Goal: Information Seeking & Learning: Learn about a topic

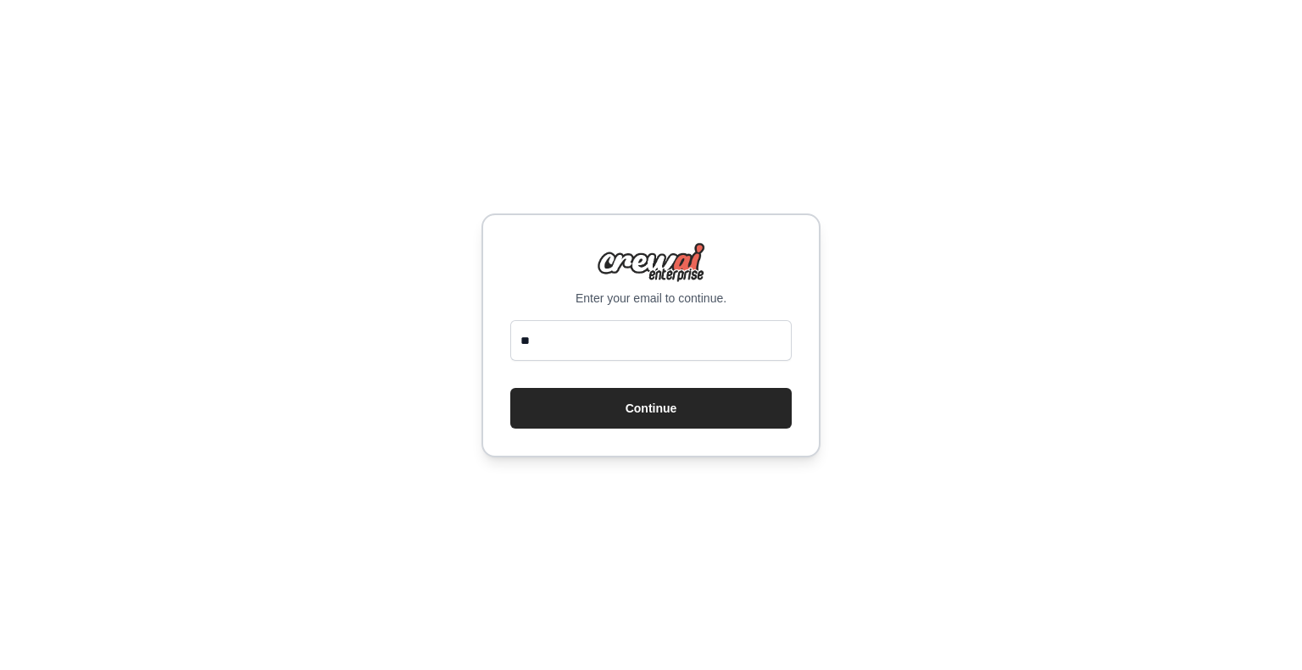
type input "*"
type input "**********"
click at [510, 388] on button "Continue" at bounding box center [650, 408] width 281 height 41
click at [680, 418] on button "Continue" at bounding box center [650, 408] width 281 height 41
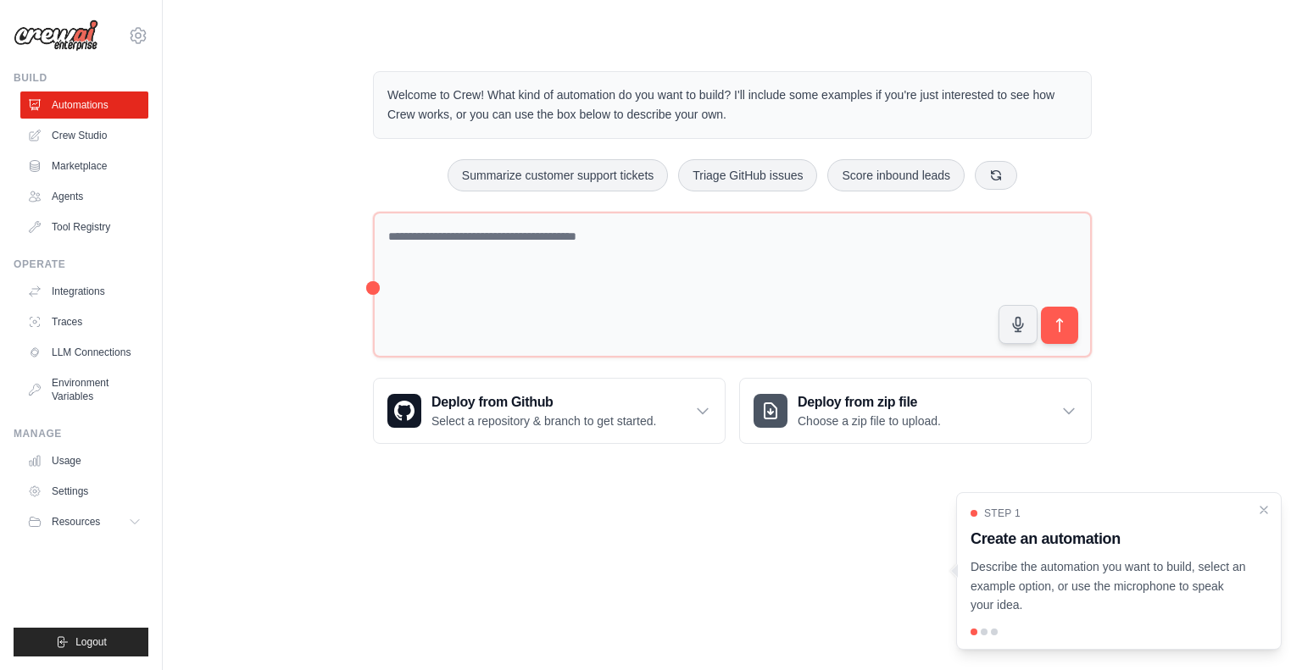
click at [1261, 501] on div "Step 1 Create an automation Describe the automation you want to build, select a…" at bounding box center [1118, 571] width 325 height 158
click at [86, 133] on link "Crew Studio" at bounding box center [86, 135] width 128 height 27
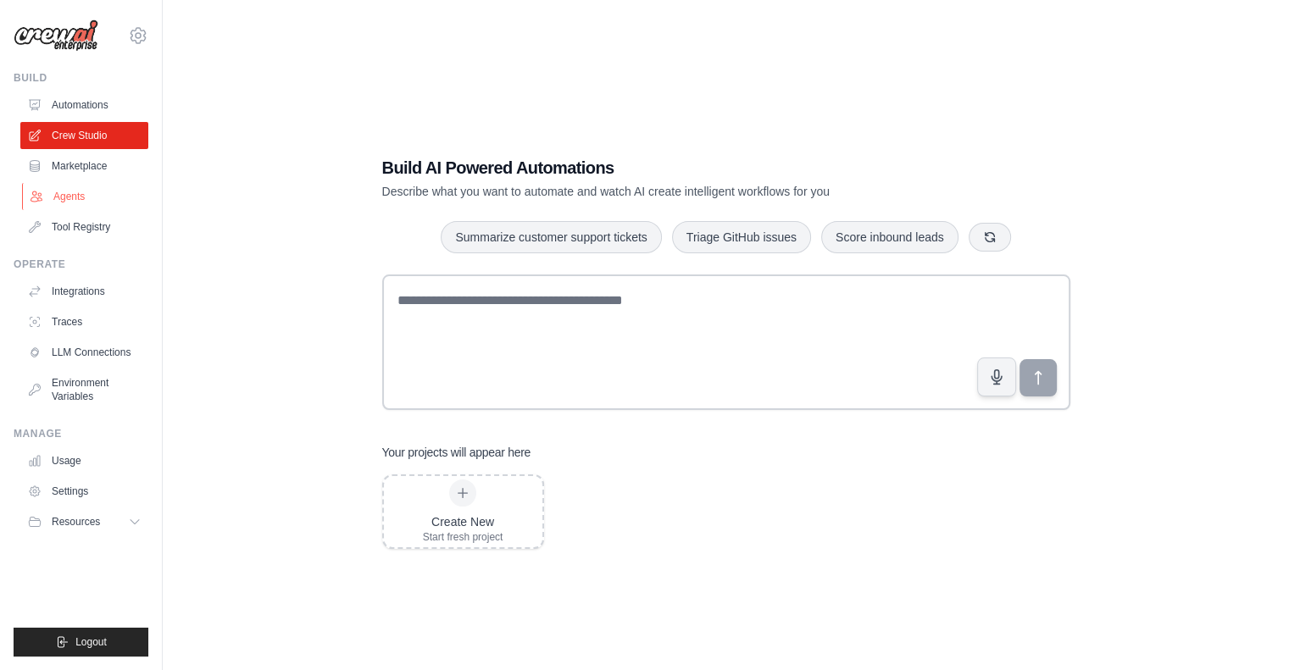
click at [70, 194] on link "Agents" at bounding box center [86, 196] width 128 height 27
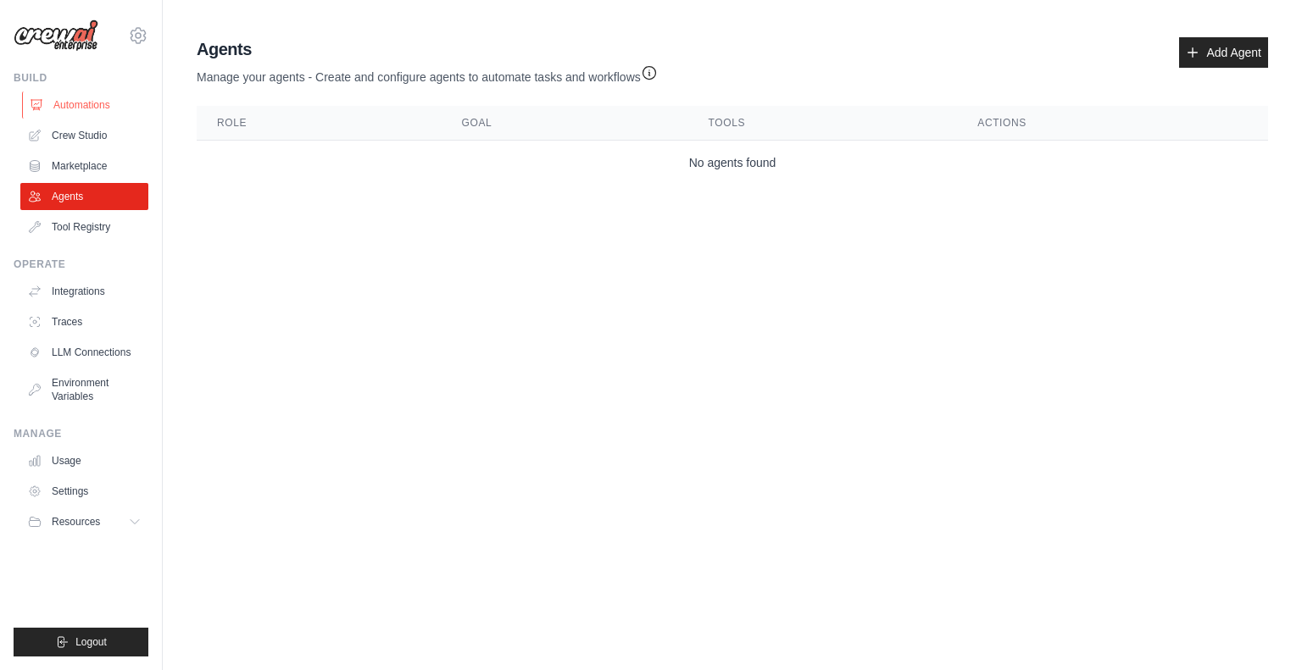
click at [64, 112] on link "Automations" at bounding box center [86, 105] width 128 height 27
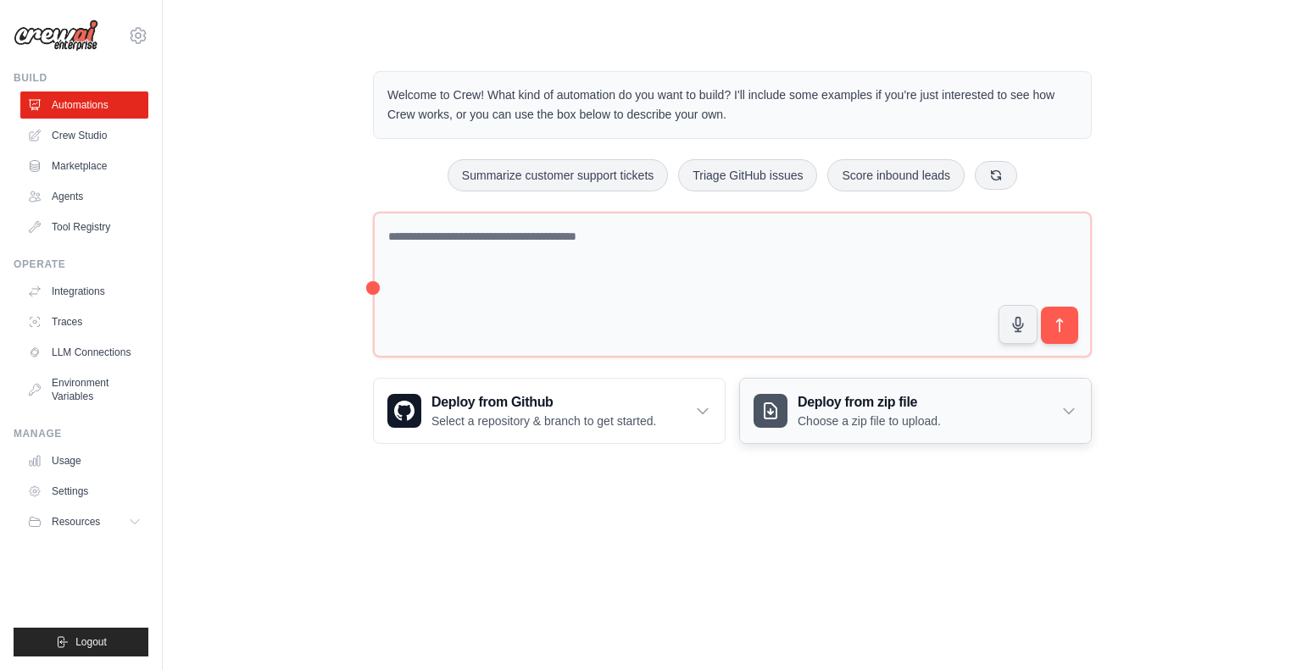
click at [984, 421] on div "Deploy from zip file Choose a zip file to upload." at bounding box center [915, 411] width 351 height 64
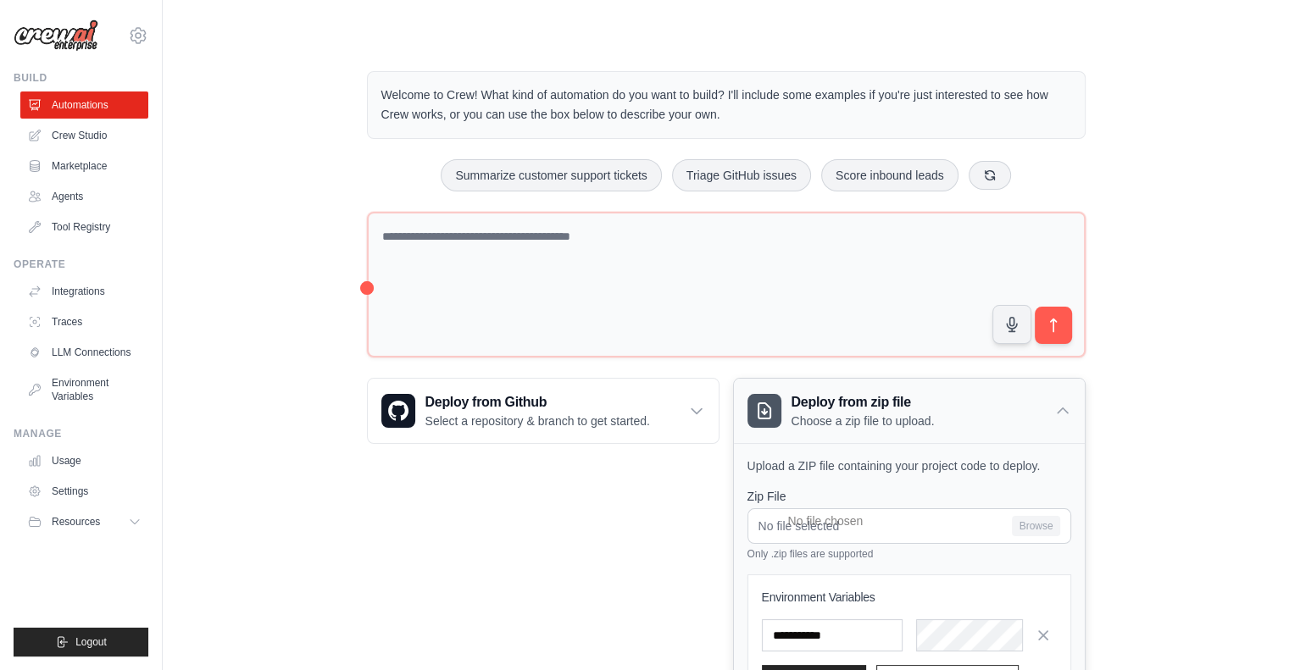
click at [987, 418] on div "Deploy from zip file Choose a zip file to upload." at bounding box center [909, 411] width 351 height 64
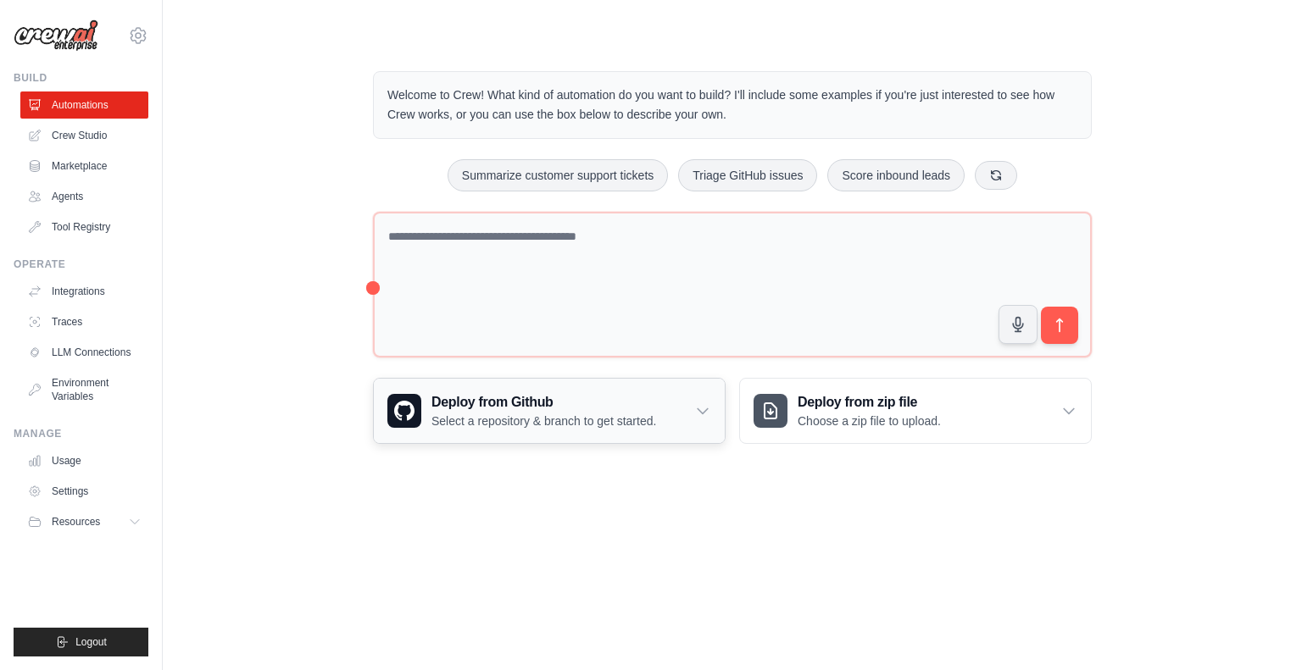
click at [624, 404] on h3 "Deploy from Github" at bounding box center [543, 402] width 225 height 20
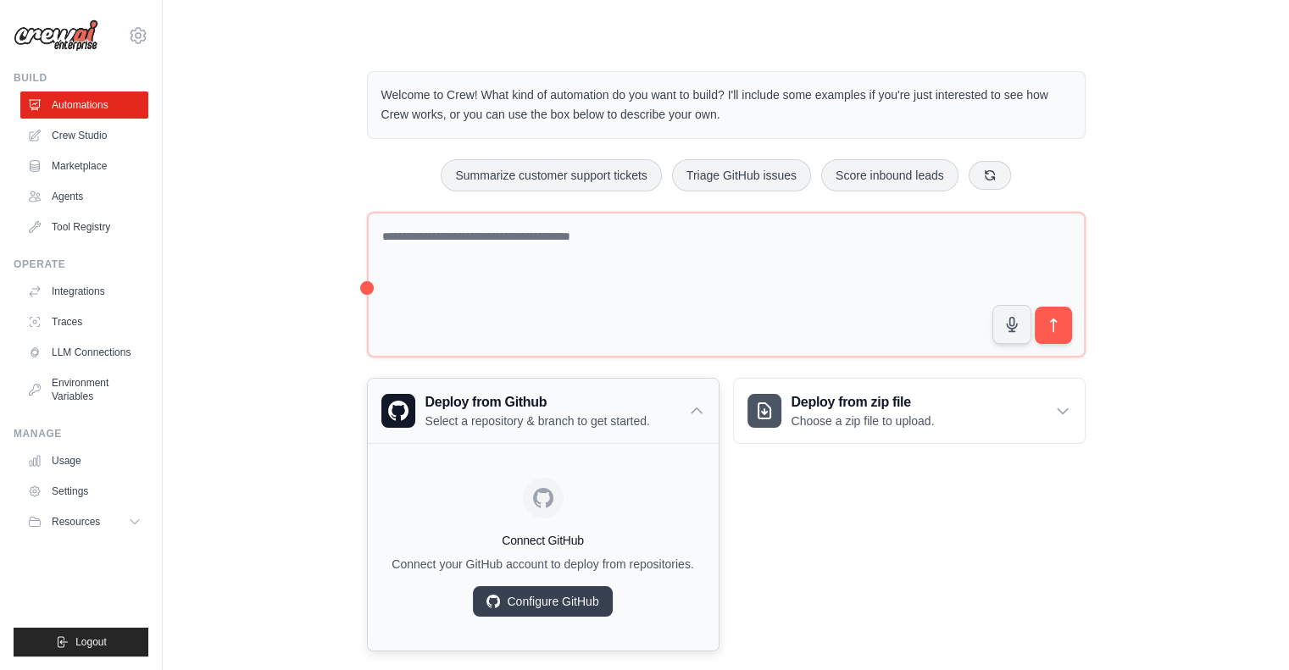
click at [624, 404] on h3 "Deploy from Github" at bounding box center [537, 402] width 225 height 20
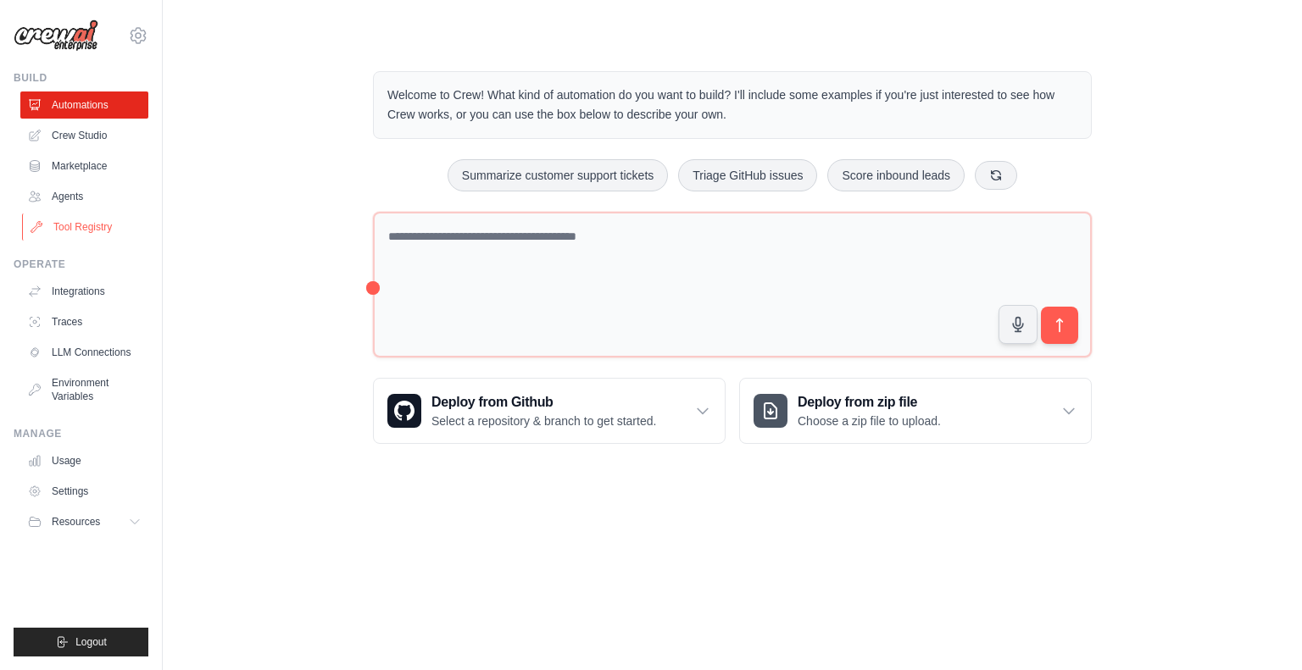
click at [54, 214] on link "Tool Registry" at bounding box center [86, 227] width 128 height 27
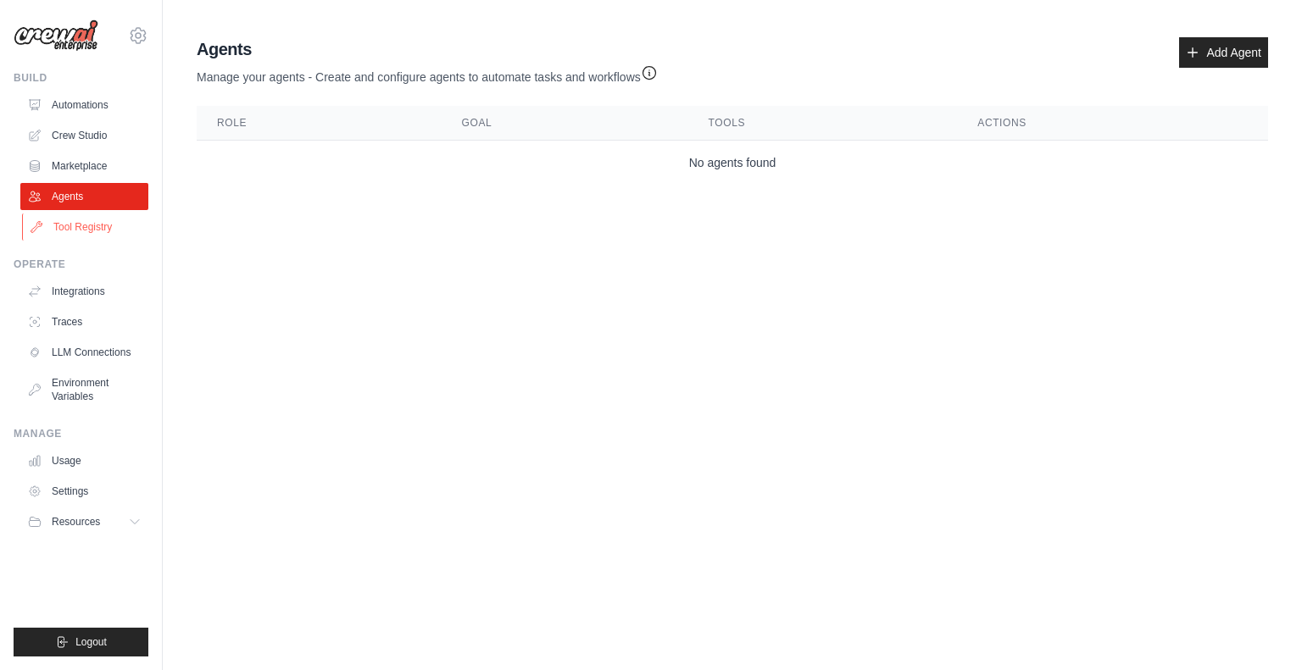
click at [71, 227] on link "Tool Registry" at bounding box center [86, 227] width 128 height 27
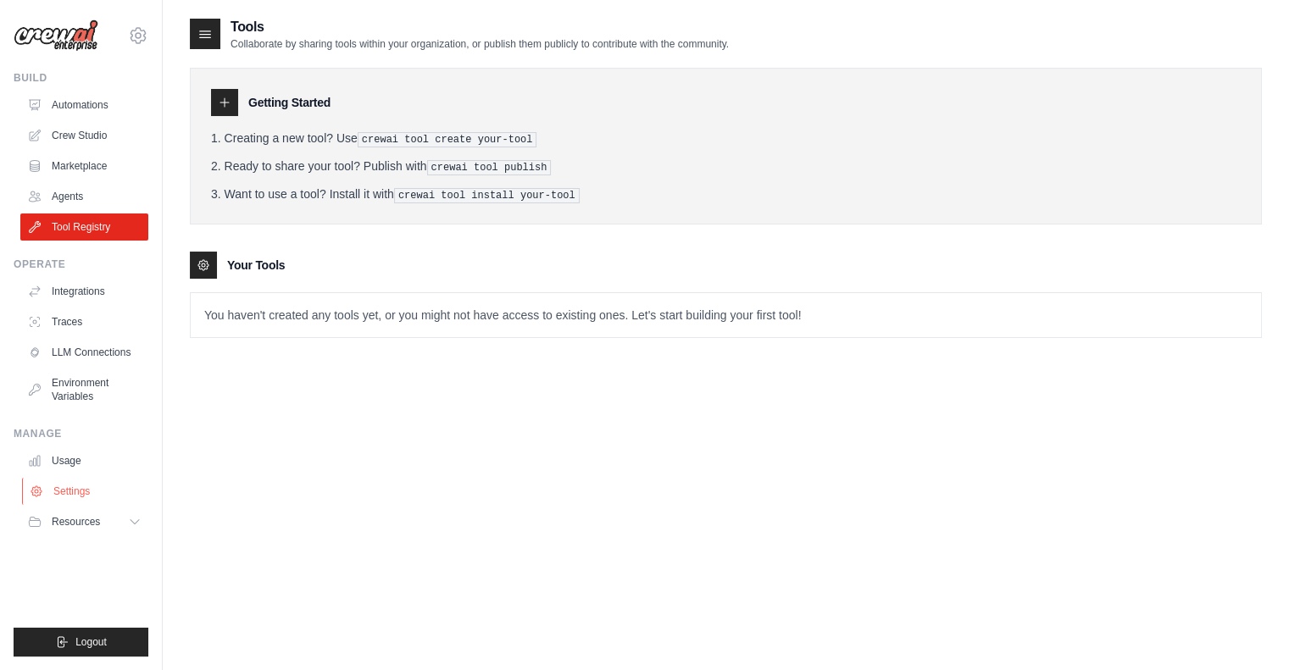
click at [86, 483] on link "Settings" at bounding box center [86, 491] width 128 height 27
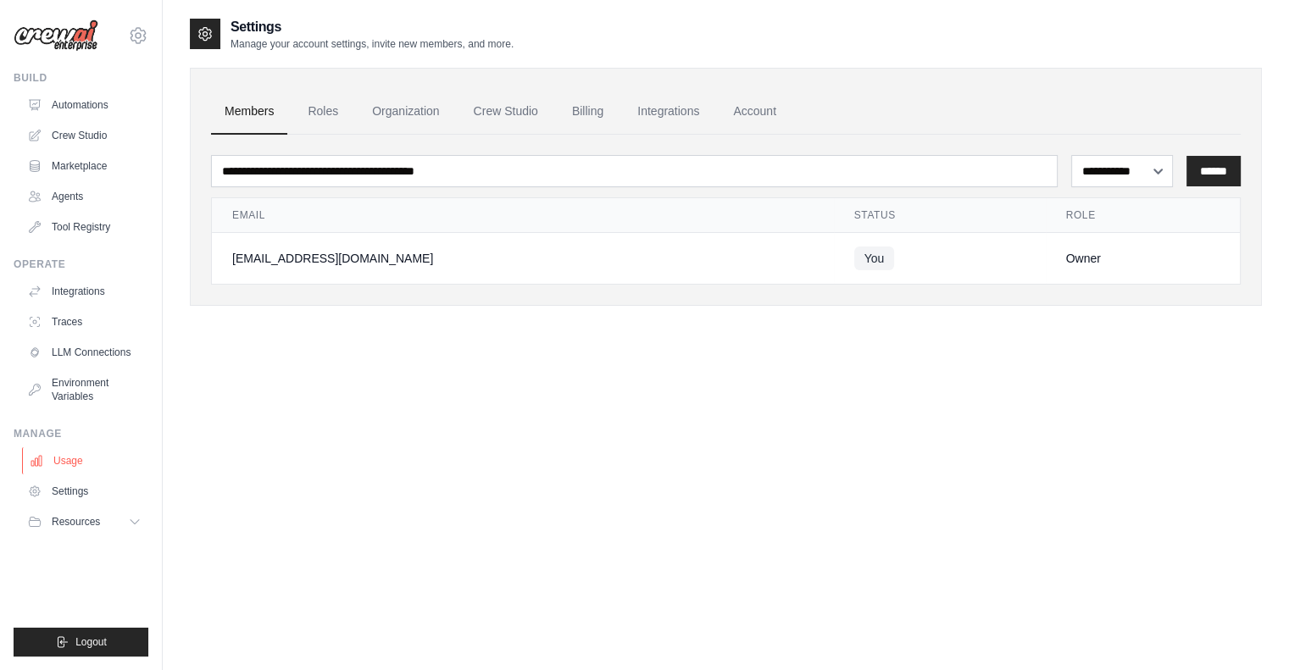
click at [81, 463] on link "Usage" at bounding box center [86, 460] width 128 height 27
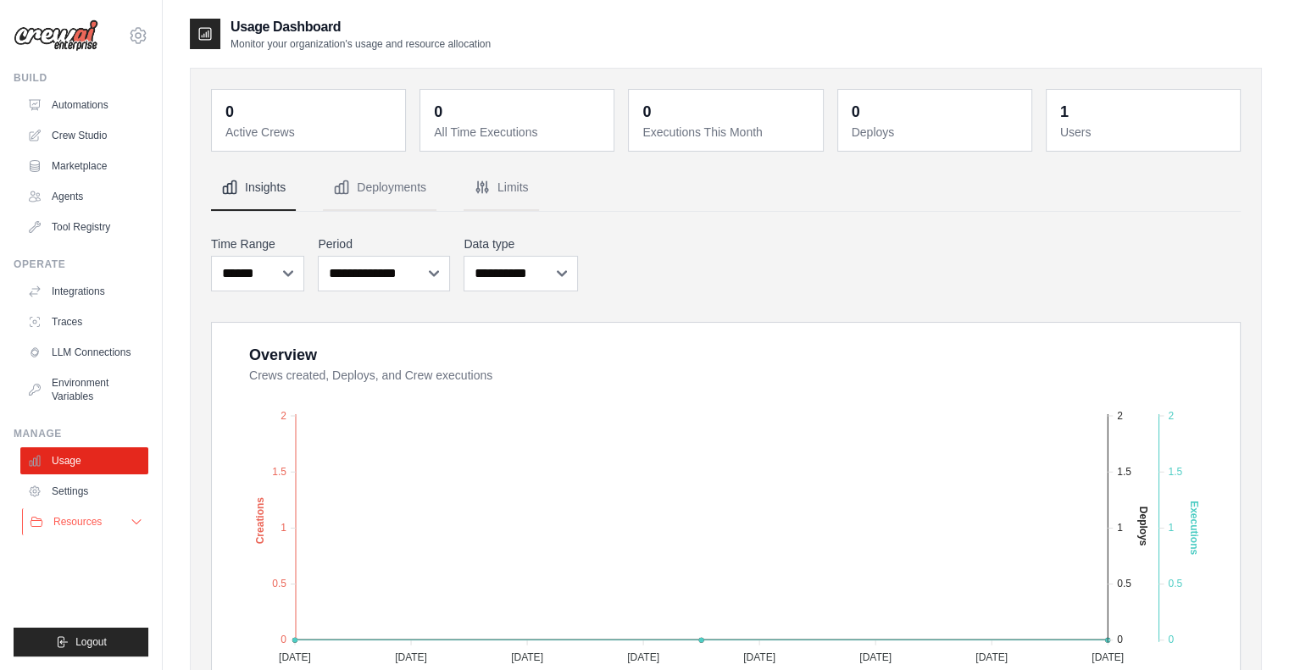
click at [86, 512] on button "Resources" at bounding box center [86, 522] width 128 height 27
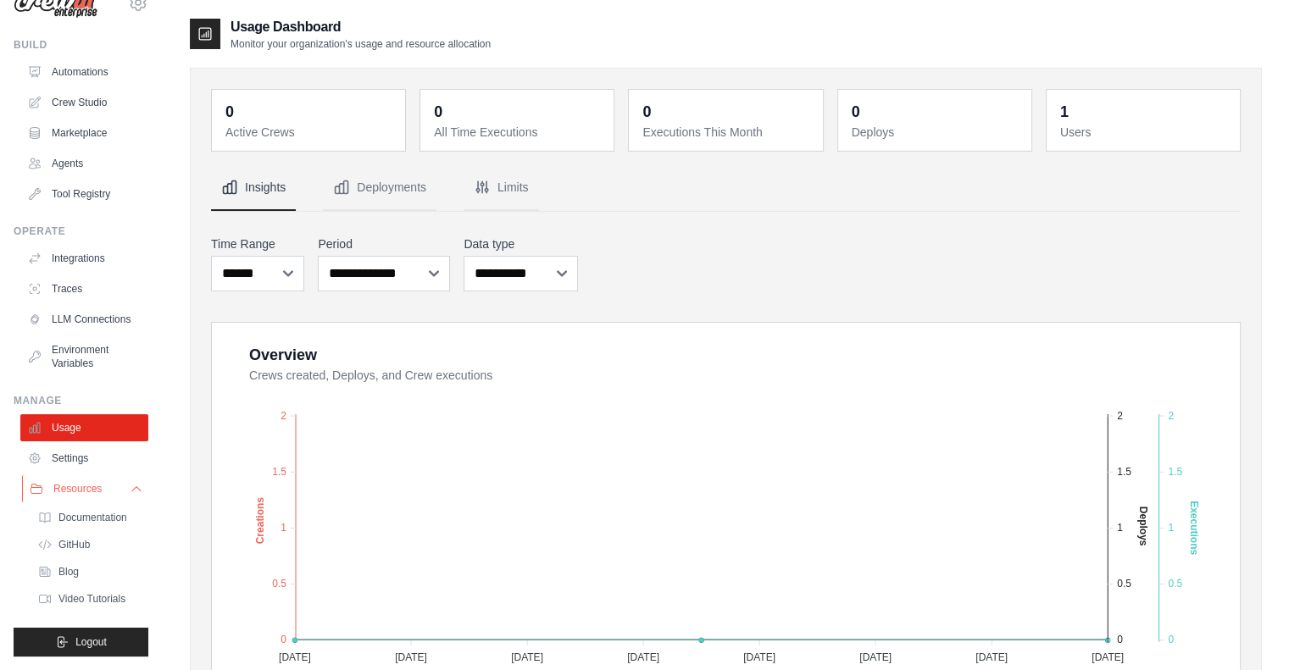
scroll to position [46, 0]
click at [101, 490] on span "Resources" at bounding box center [77, 489] width 48 height 14
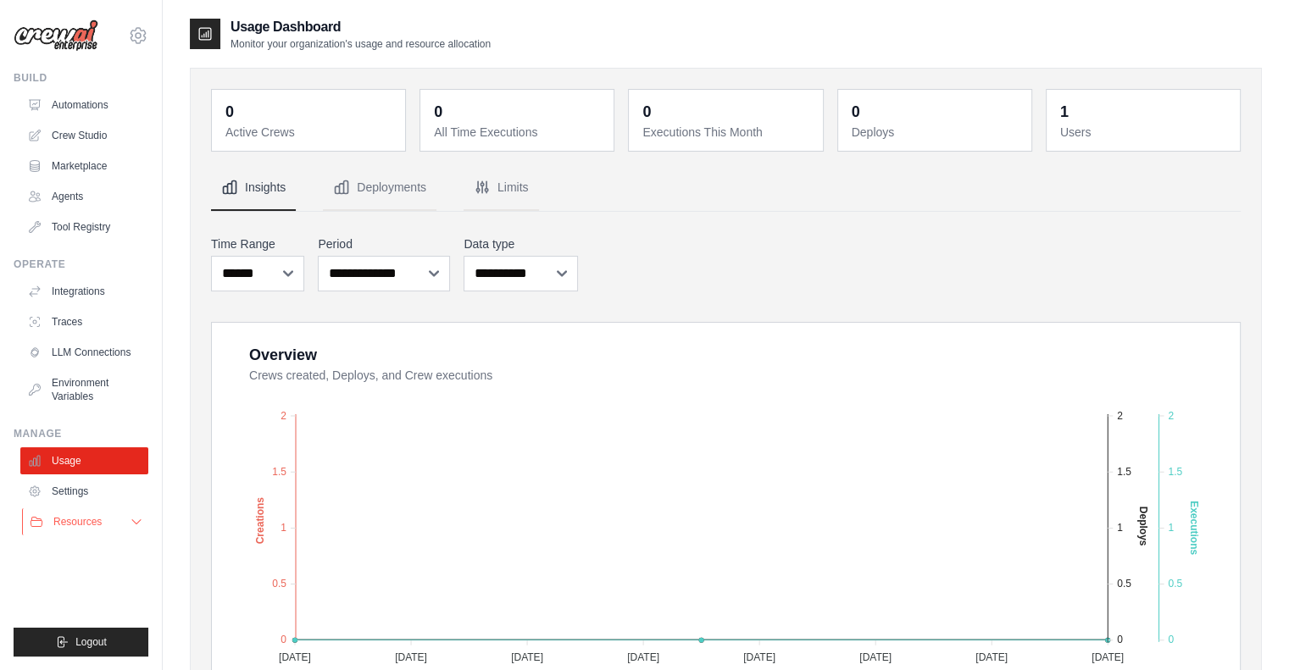
scroll to position [0, 0]
click at [89, 118] on link "Automations" at bounding box center [86, 105] width 128 height 27
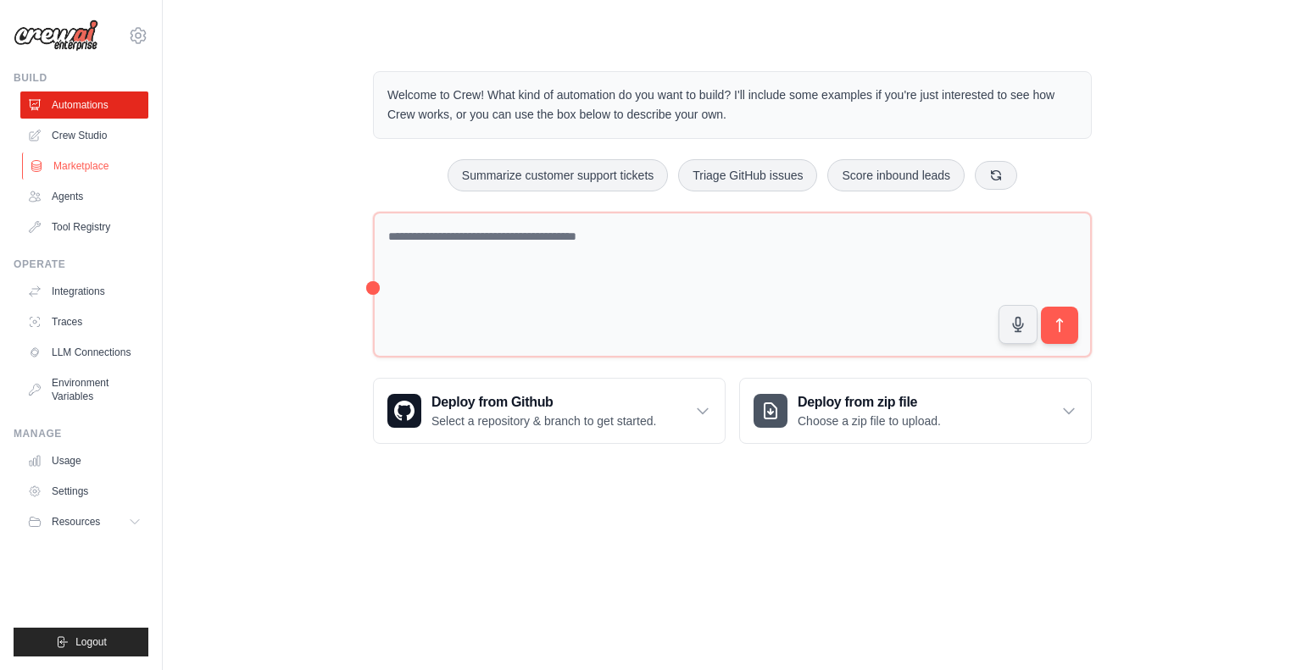
click at [80, 173] on link "Marketplace" at bounding box center [86, 166] width 128 height 27
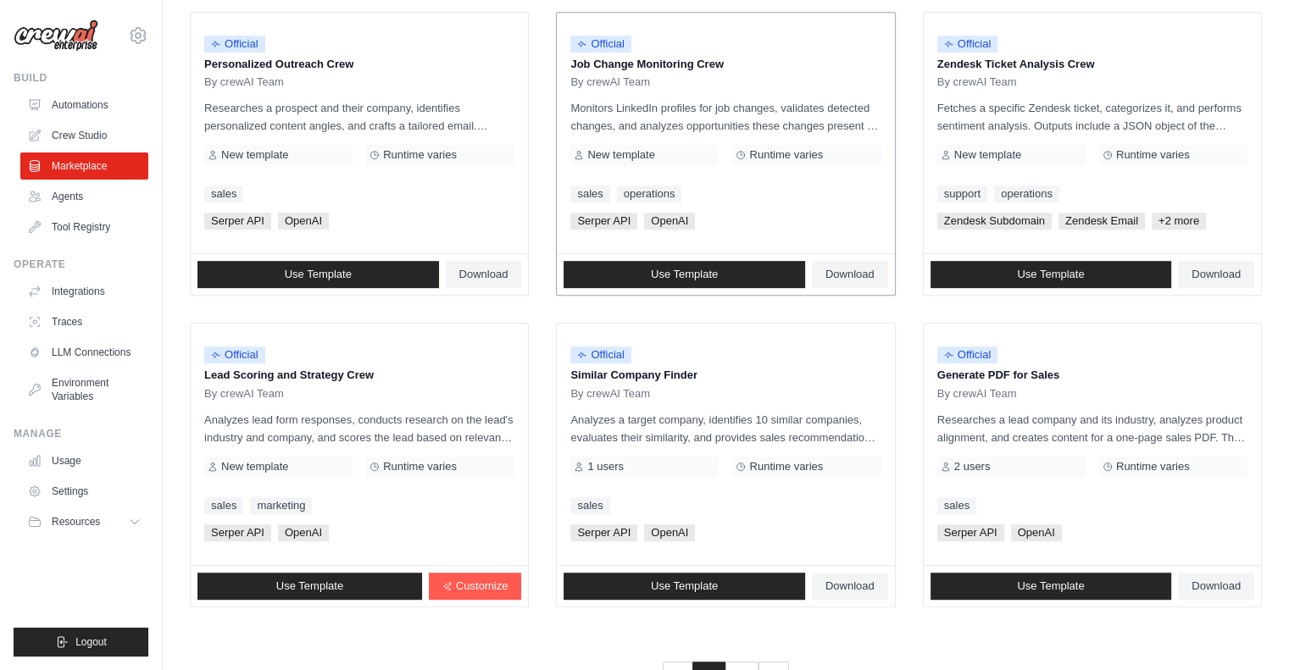
scroll to position [898, 0]
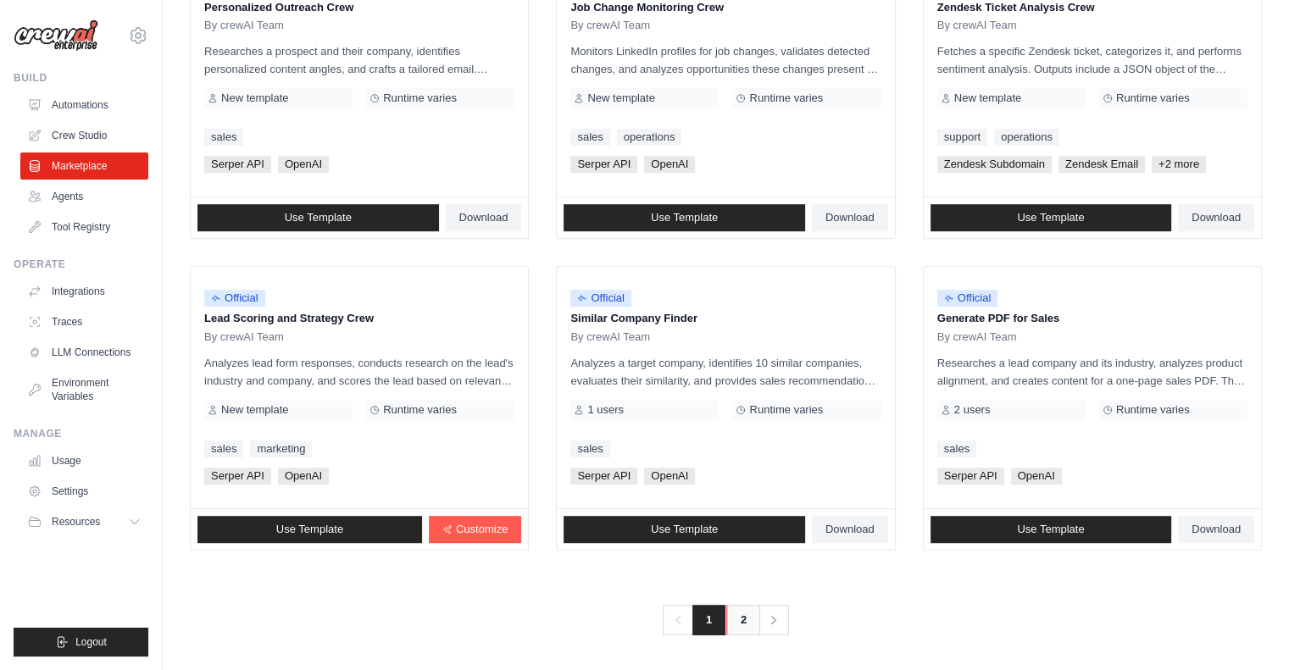
click at [749, 615] on link "2" at bounding box center [743, 620] width 34 height 31
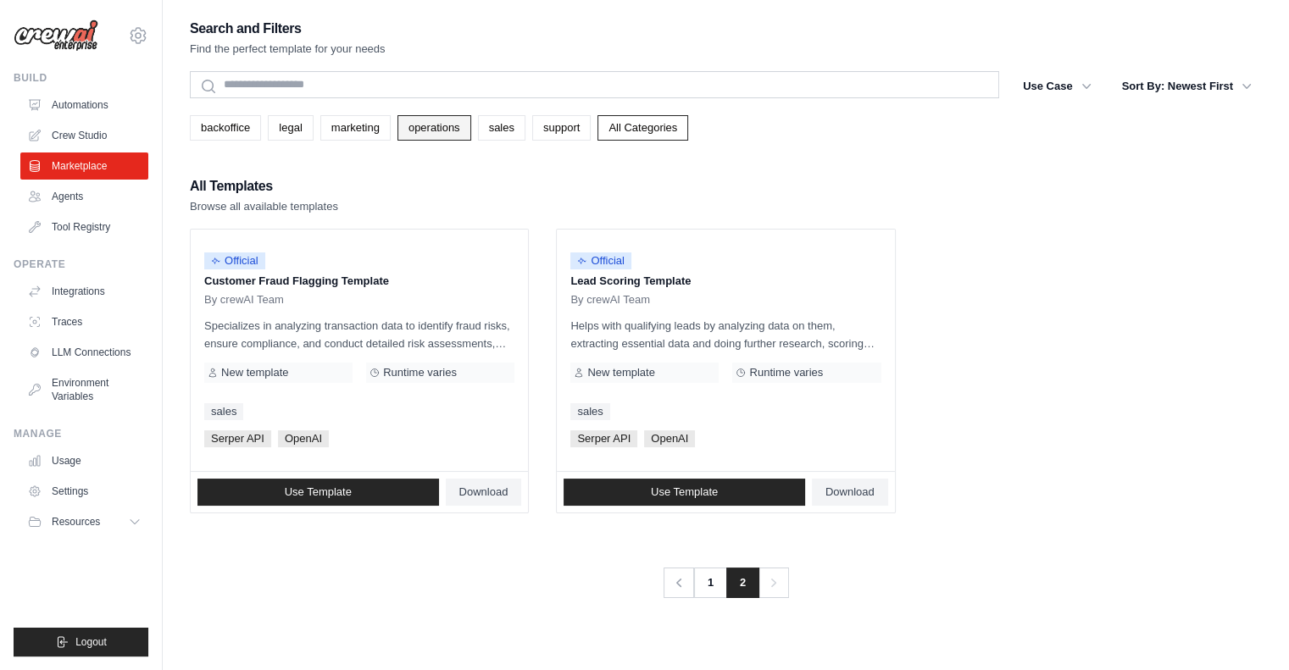
click at [442, 125] on link "operations" at bounding box center [434, 127] width 74 height 25
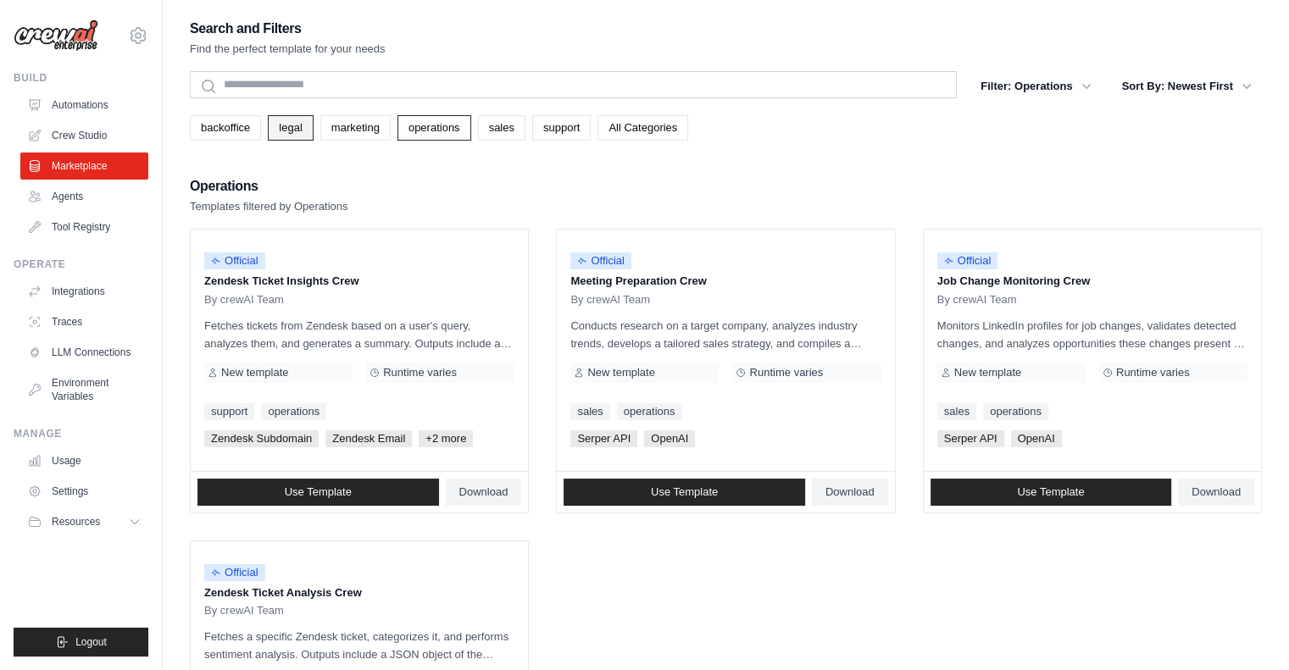
click at [303, 128] on link "legal" at bounding box center [290, 127] width 45 height 25
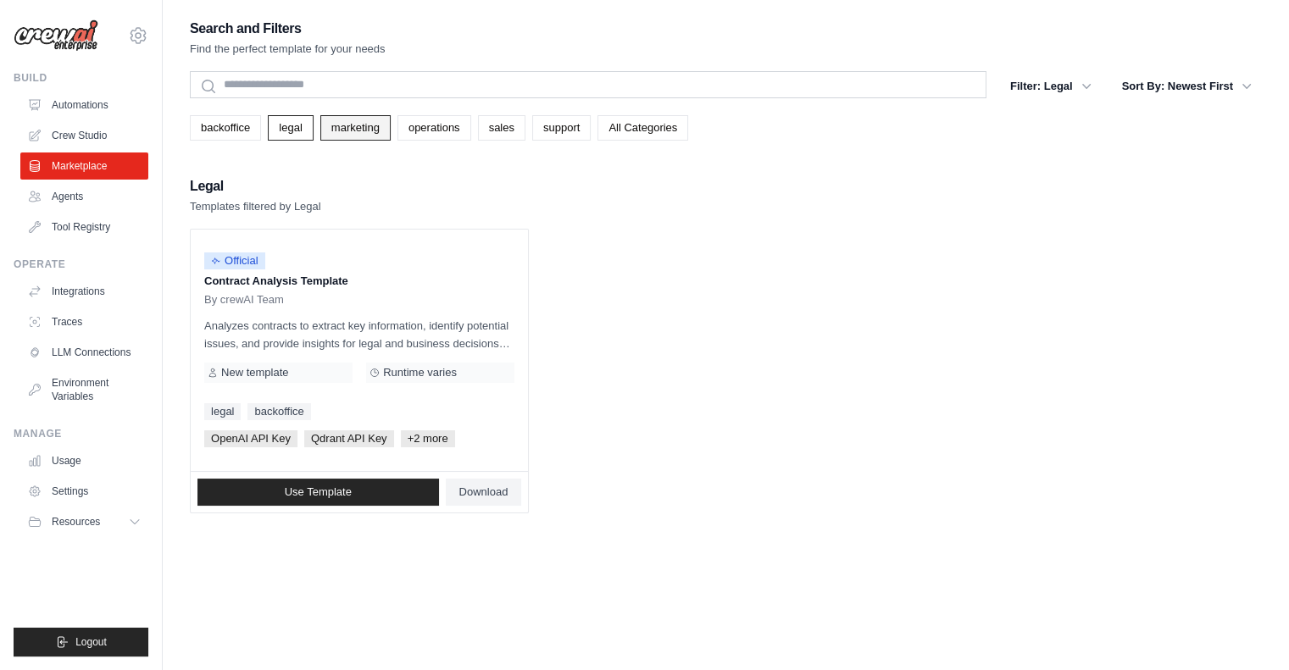
click at [366, 121] on link "marketing" at bounding box center [355, 127] width 70 height 25
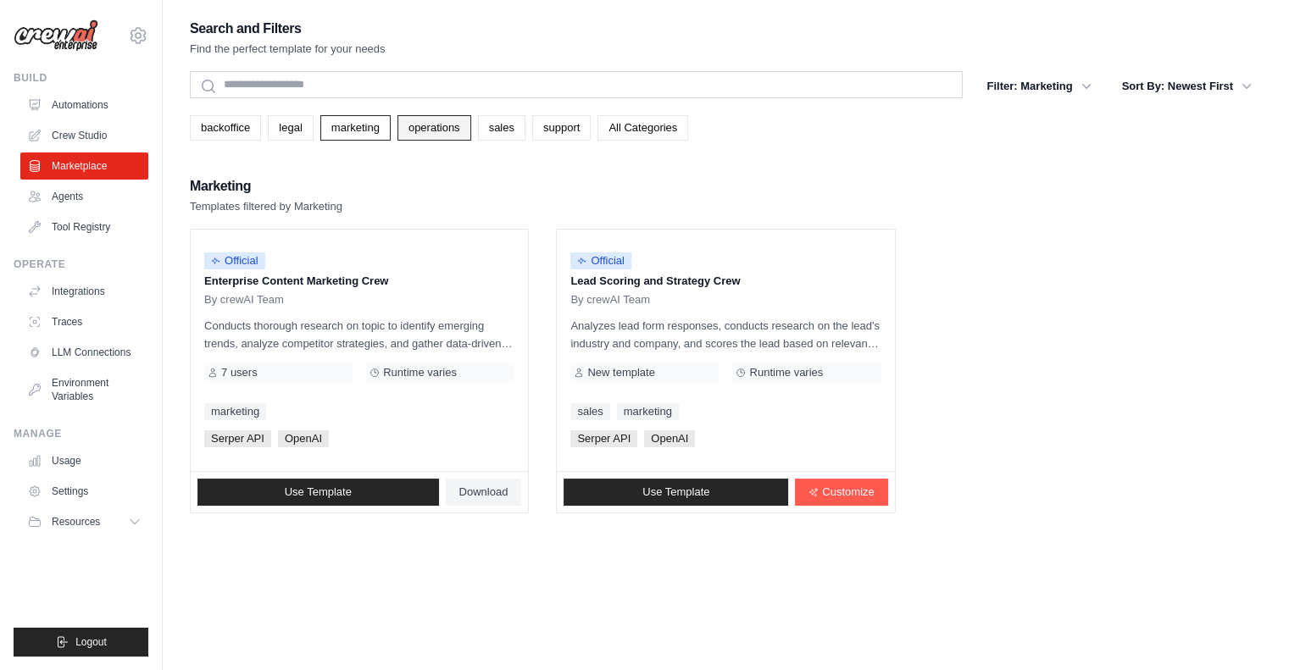
click at [438, 126] on link "operations" at bounding box center [434, 127] width 74 height 25
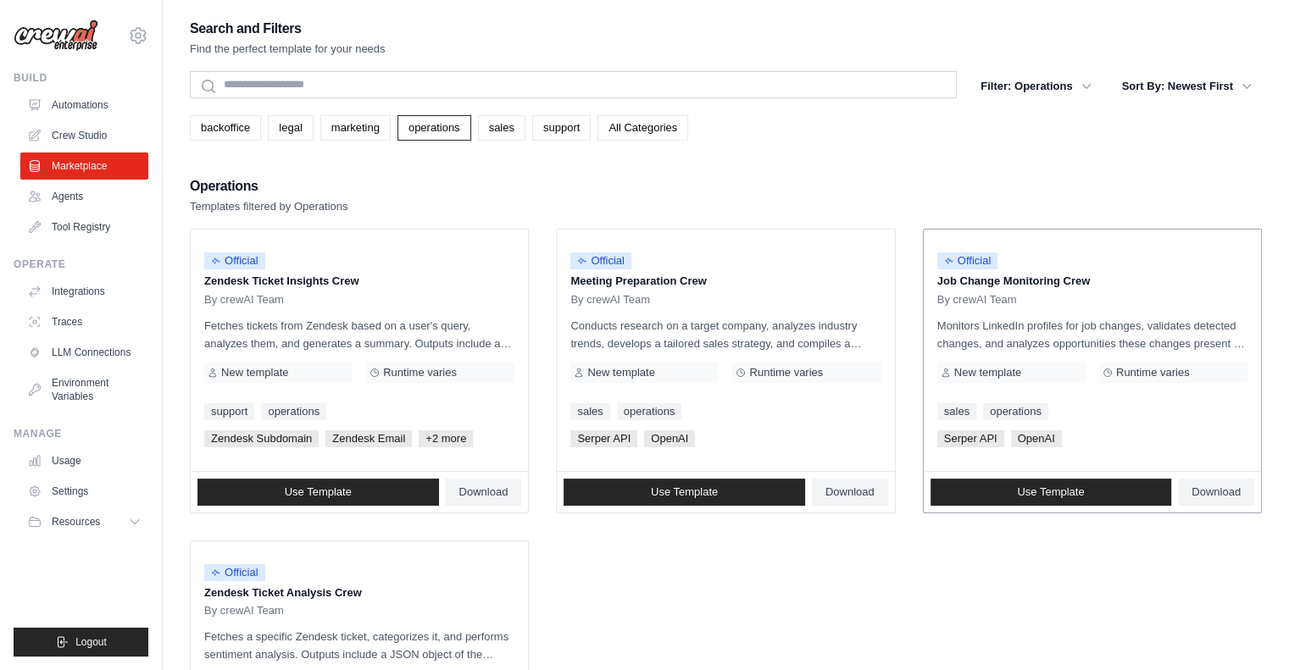
click at [1134, 308] on div "Official Job Change Monitoring Crew By crewAI Team Monitors LinkedIn profiles f…" at bounding box center [1092, 351] width 337 height 242
click at [1084, 263] on div "Official" at bounding box center [1092, 261] width 310 height 23
click at [214, 134] on link "backoffice" at bounding box center [225, 127] width 71 height 25
